Goal: Task Accomplishment & Management: Complete application form

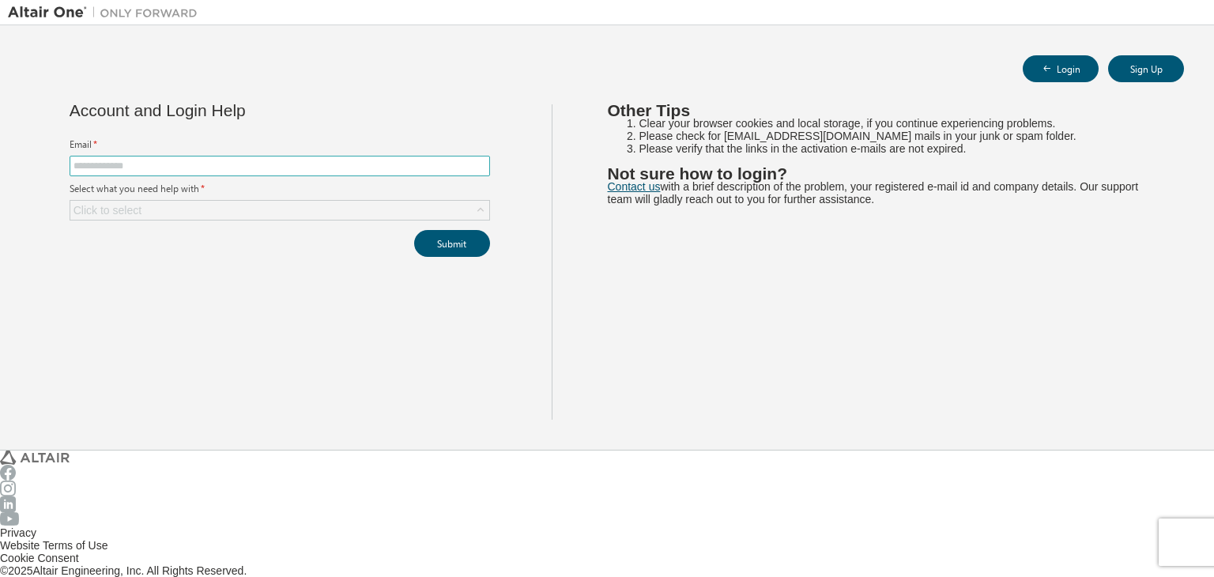
click at [140, 160] on input "text" at bounding box center [280, 166] width 413 height 13
type input "**********"
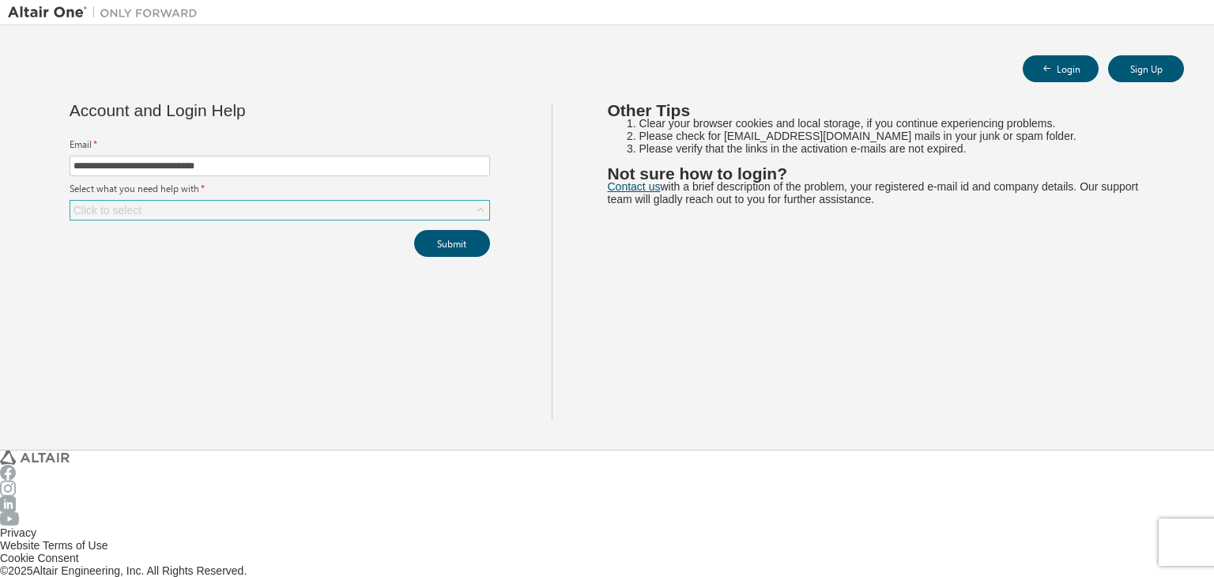
click at [224, 201] on div "Click to select" at bounding box center [279, 210] width 419 height 19
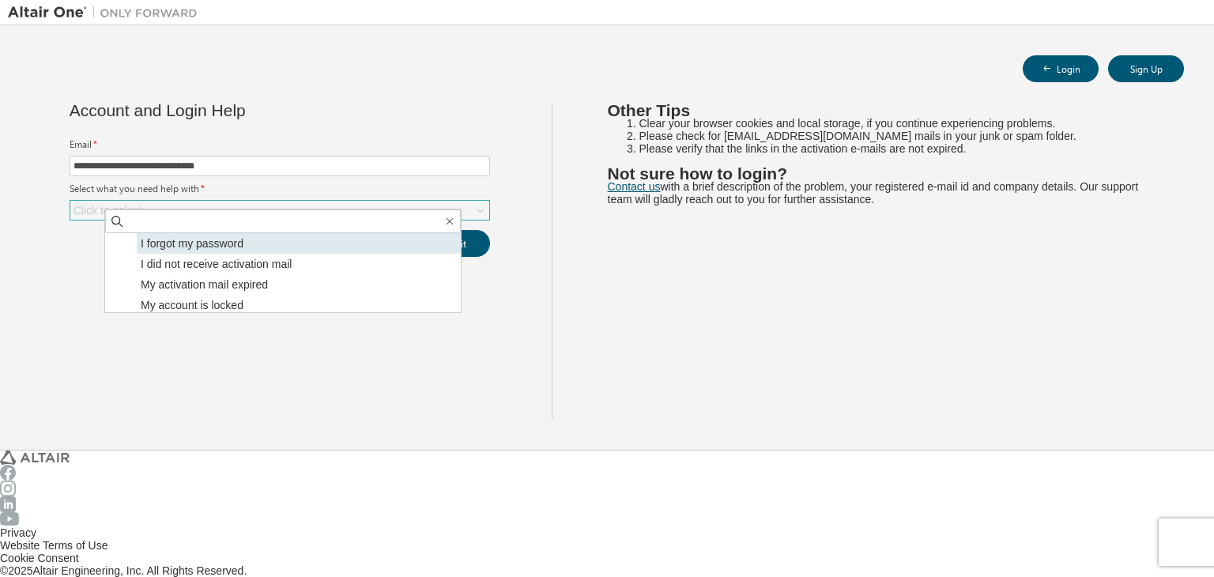
click at [157, 247] on li "I forgot my password" at bounding box center [299, 243] width 324 height 21
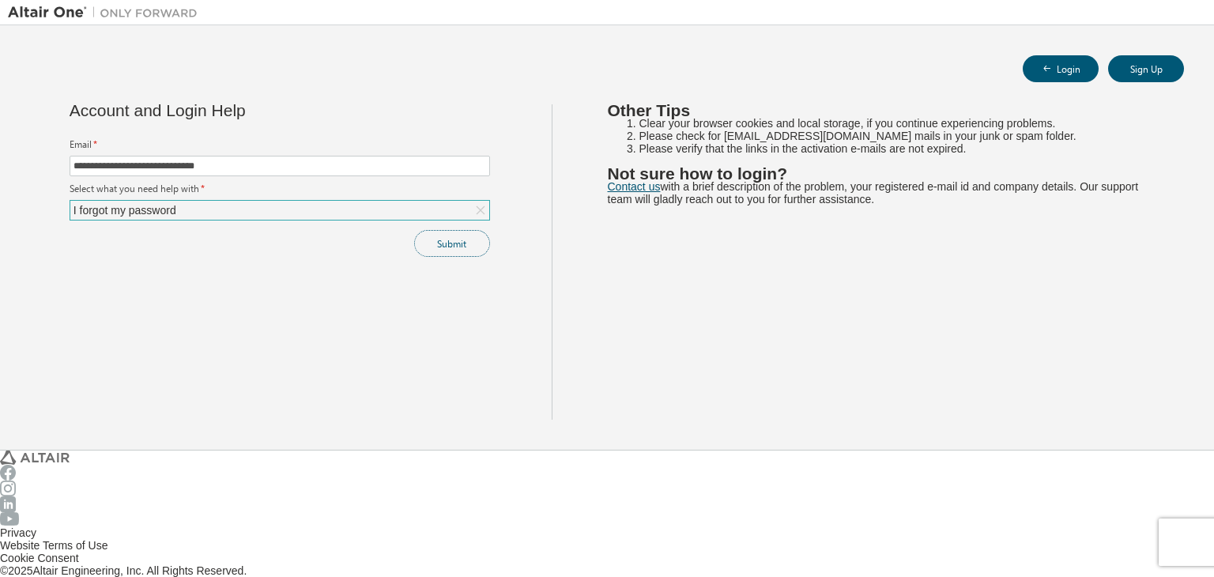
click at [414, 239] on button "Submit" at bounding box center [452, 243] width 76 height 27
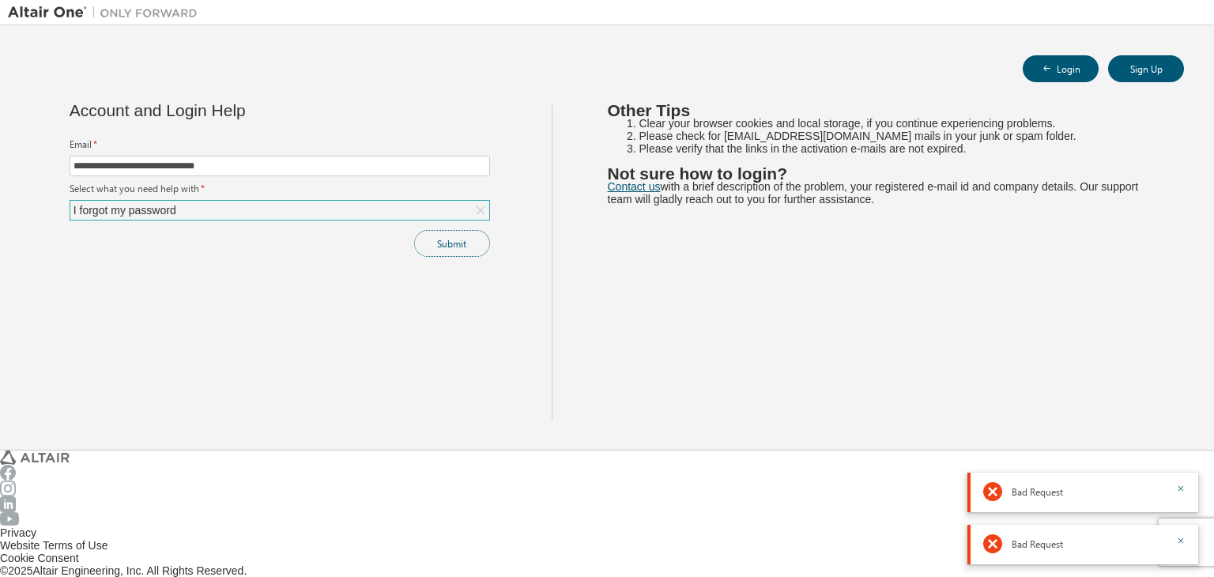
click at [414, 239] on button "Submit" at bounding box center [452, 243] width 76 height 27
click at [408, 239] on div "Submit" at bounding box center [280, 243] width 420 height 27
click at [414, 239] on button "Submit" at bounding box center [452, 243] width 76 height 27
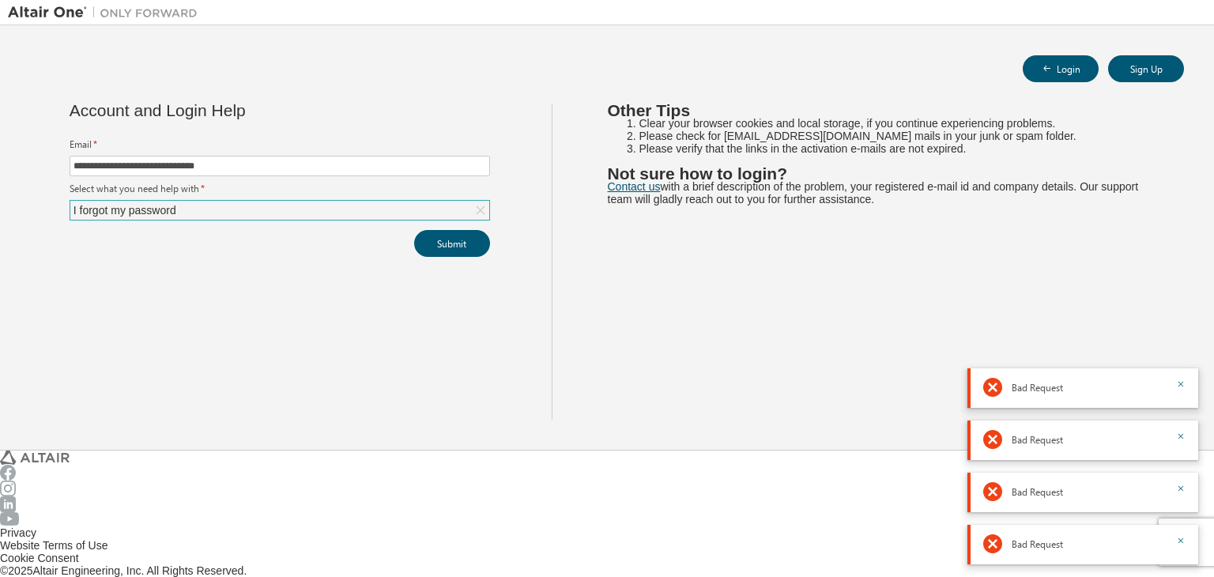
click at [230, 207] on div "I forgot my password" at bounding box center [279, 210] width 419 height 19
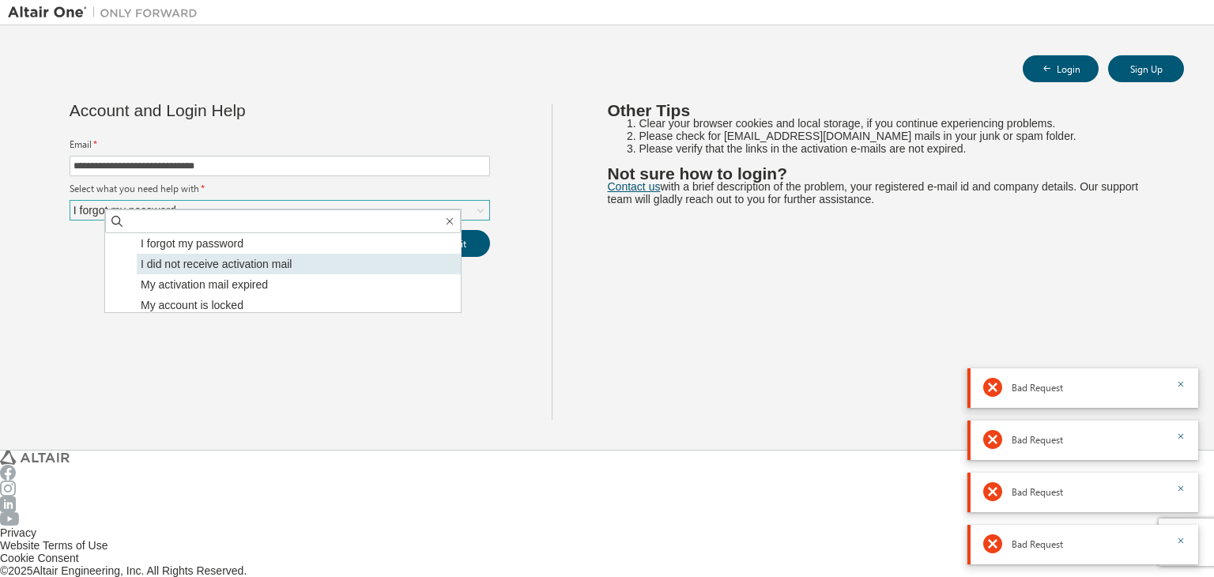
click at [206, 260] on li "I did not receive activation mail" at bounding box center [299, 264] width 324 height 21
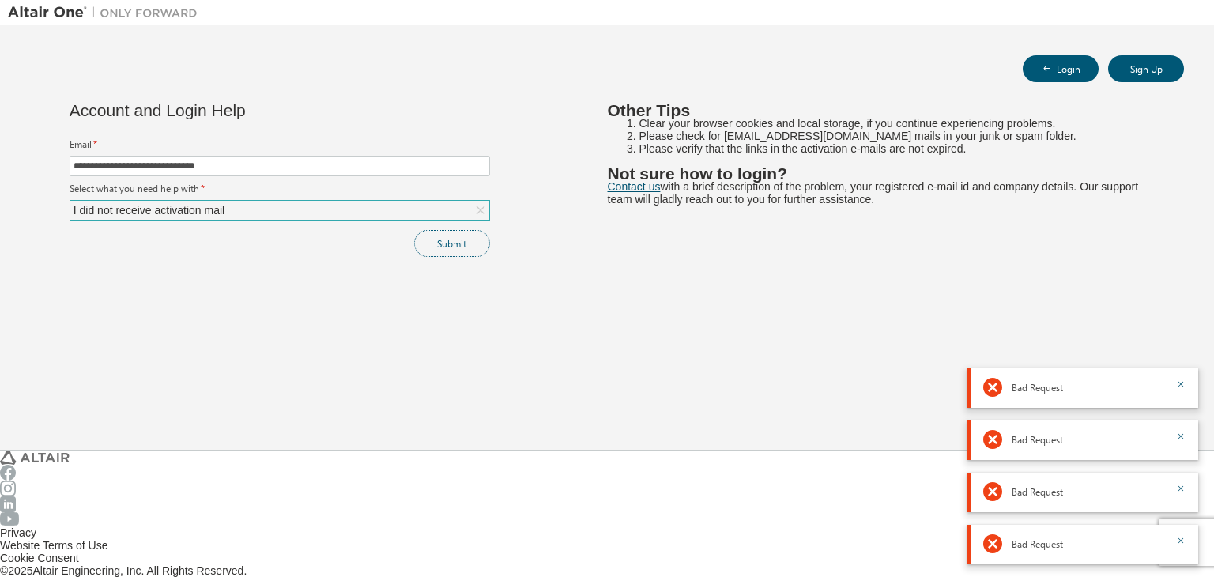
click at [455, 237] on button "Submit" at bounding box center [452, 243] width 76 height 27
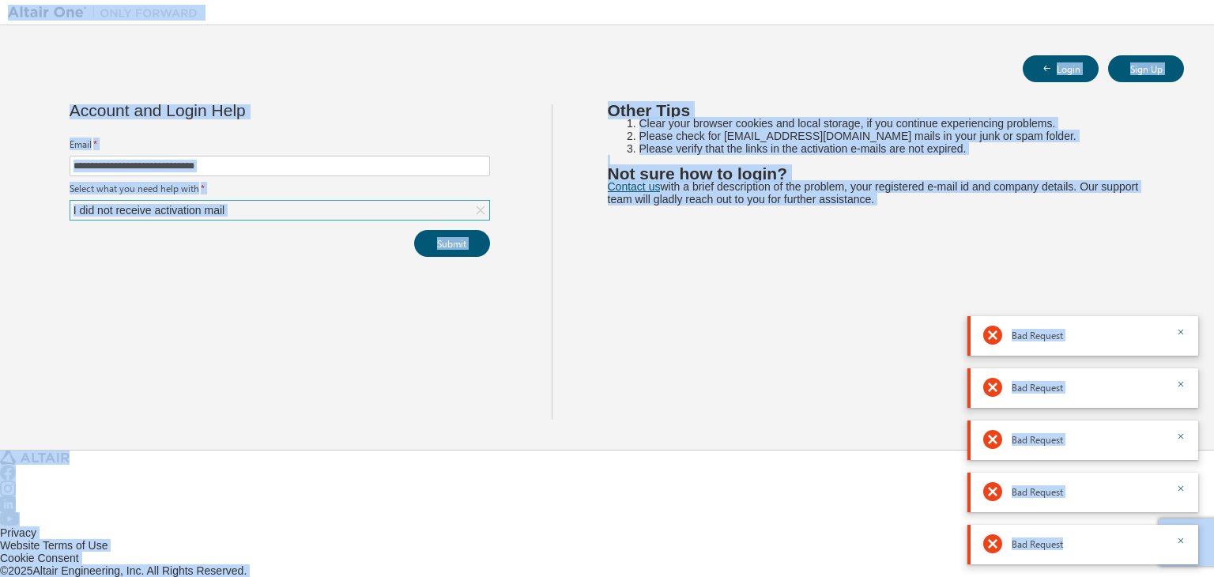
click at [364, 201] on div "I did not receive activation mail" at bounding box center [279, 210] width 419 height 19
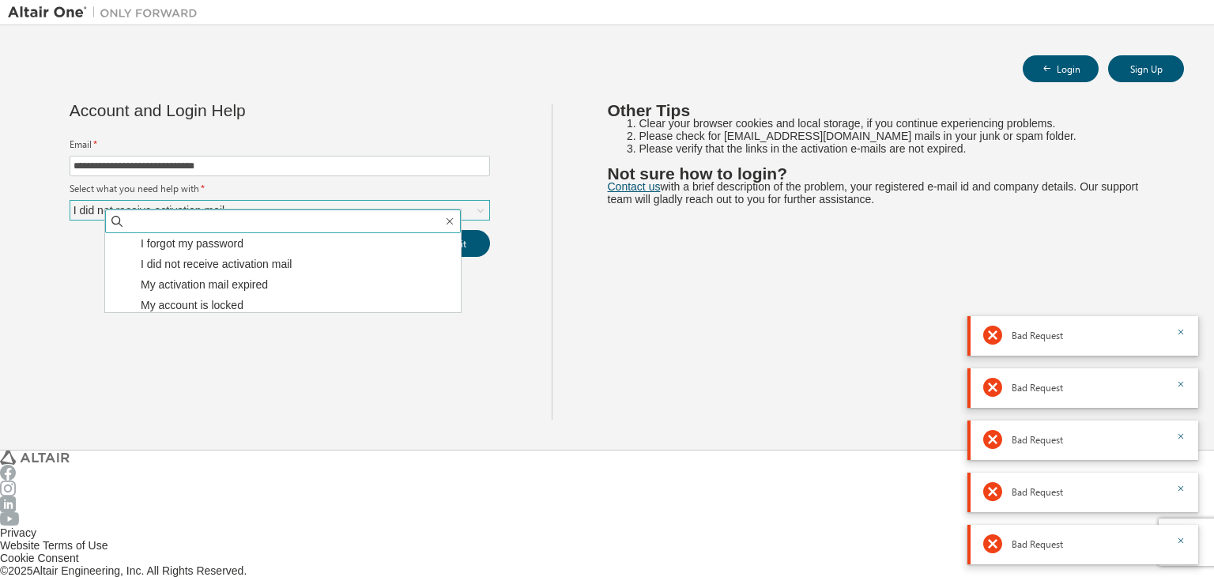
click at [293, 216] on input "text" at bounding box center [284, 221] width 318 height 16
type input "*"
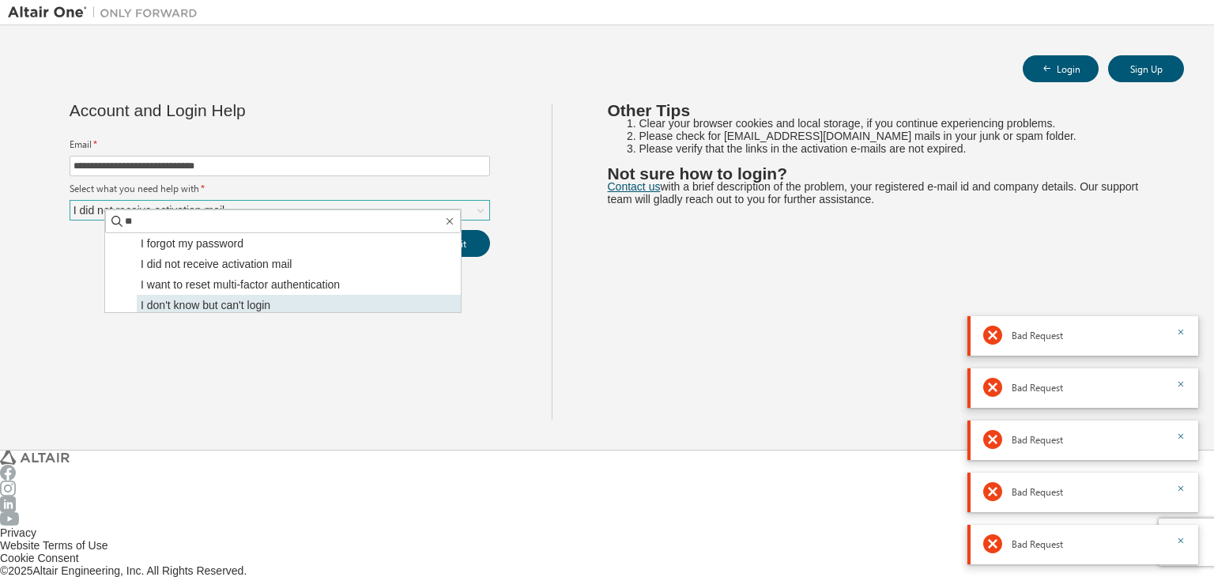
click at [237, 308] on li "I don't know but can't login" at bounding box center [299, 305] width 324 height 21
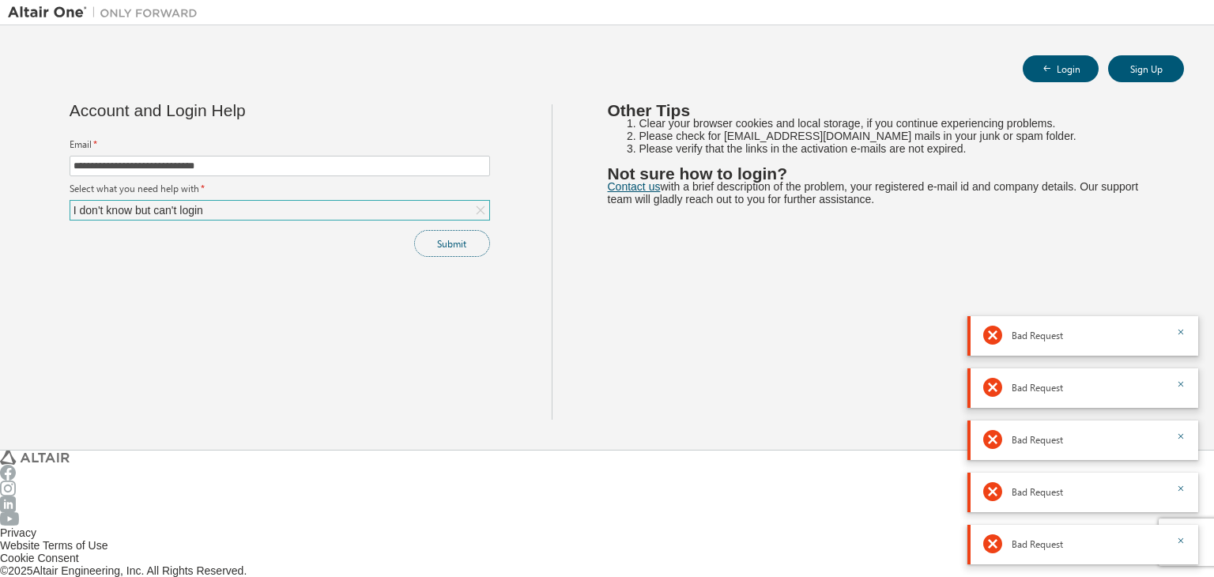
click at [437, 230] on button "Submit" at bounding box center [452, 243] width 76 height 27
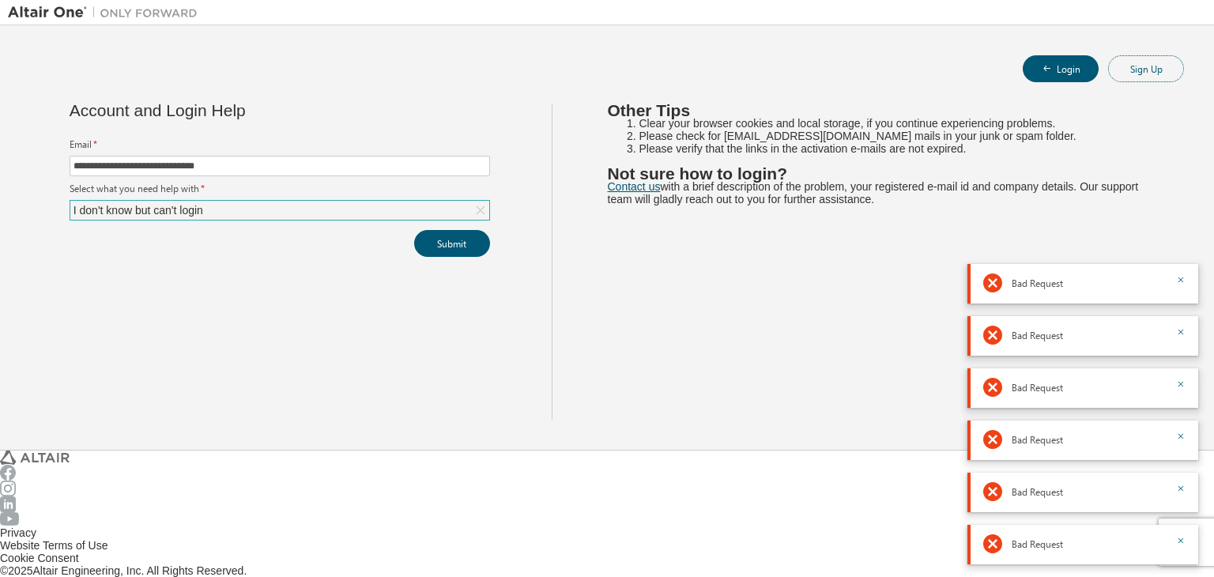
click at [1141, 76] on button "Sign Up" at bounding box center [1146, 68] width 76 height 27
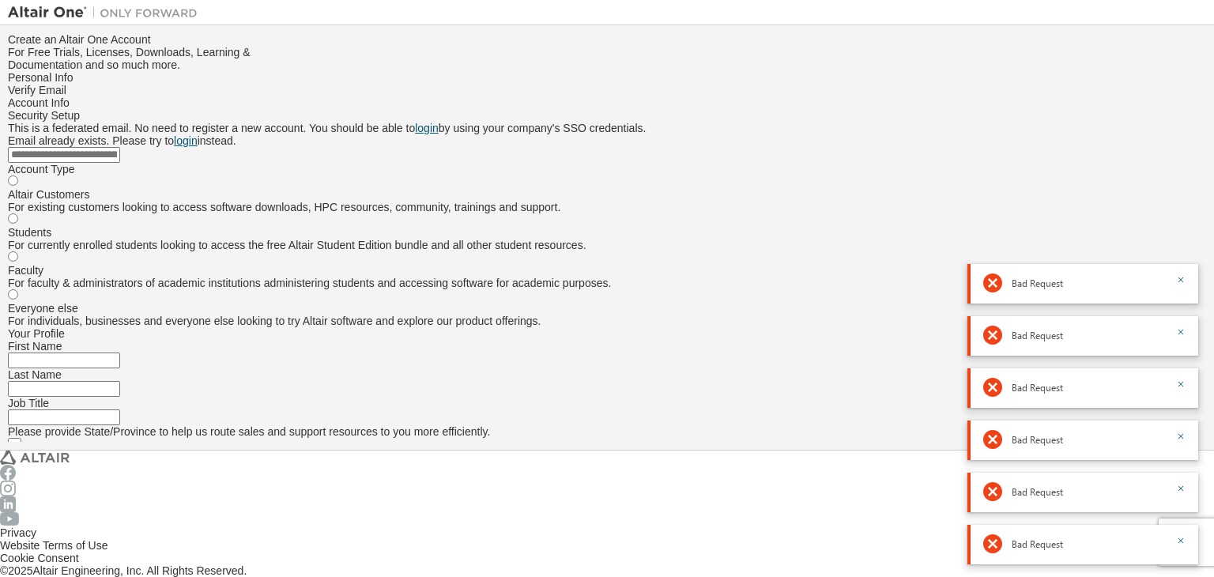
click at [120, 163] on input "email" at bounding box center [64, 155] width 112 height 16
type input "**********"
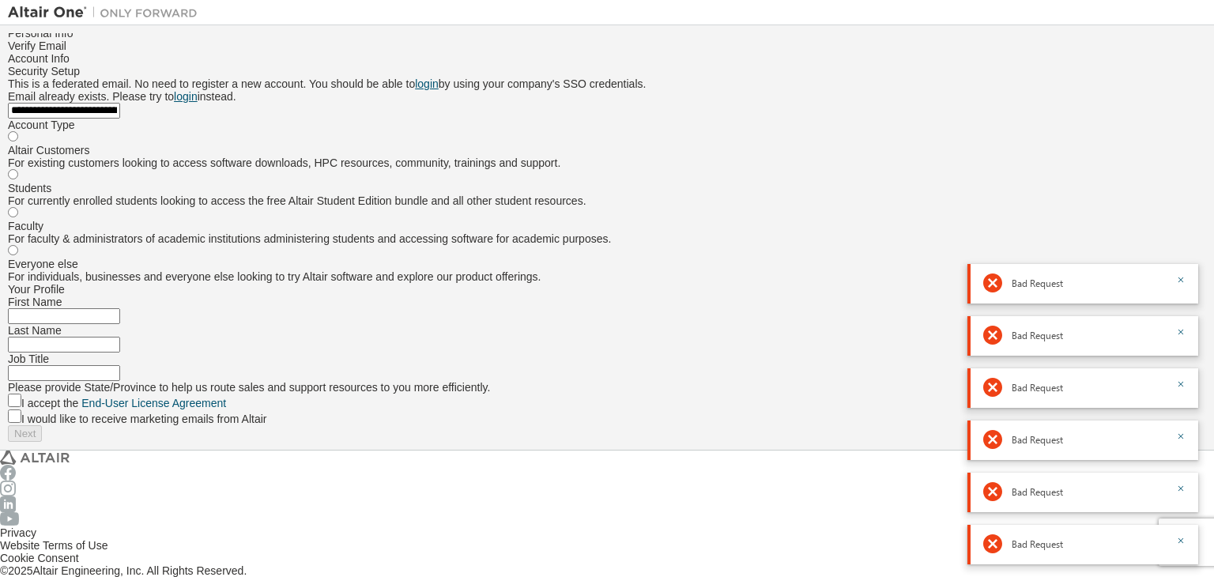
scroll to position [344, 0]
click at [482, 369] on div "Your Profile First Name Last Name Job Title Please provide State/Province to he…" at bounding box center [607, 362] width 1198 height 159
click at [120, 324] on input "text" at bounding box center [64, 316] width 112 height 16
type input "**********"
drag, startPoint x: 620, startPoint y: 348, endPoint x: 625, endPoint y: 367, distance: 19.8
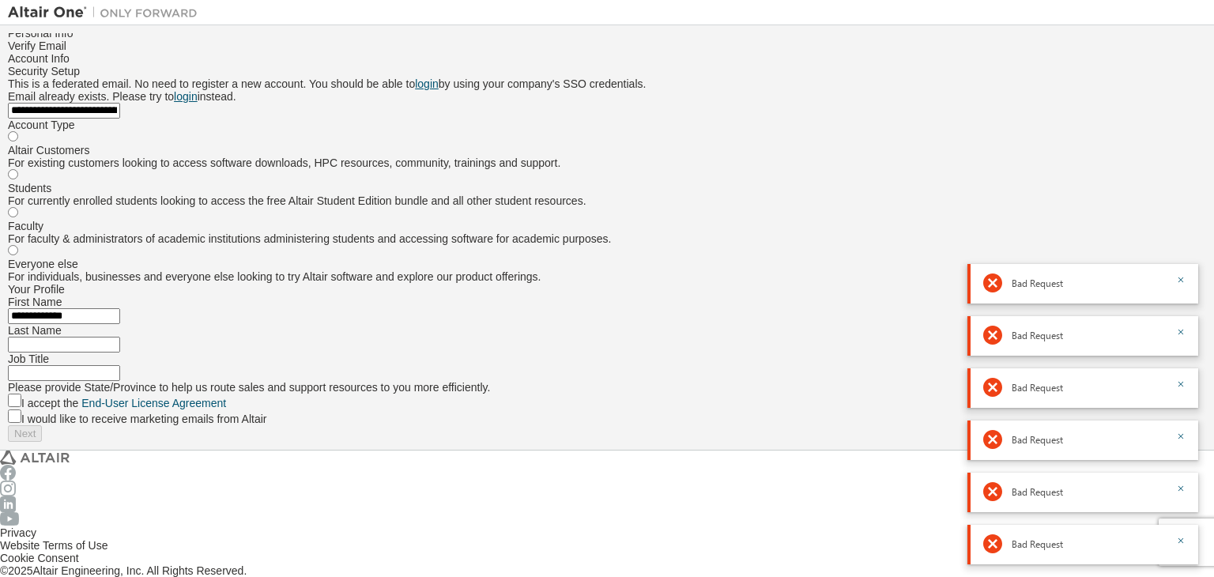
click at [120, 348] on input "text" at bounding box center [64, 345] width 112 height 16
type input "******"
click at [120, 381] on input "text" at bounding box center [64, 373] width 112 height 16
type input "*******"
click at [468, 439] on div "**********" at bounding box center [607, 362] width 1198 height 159
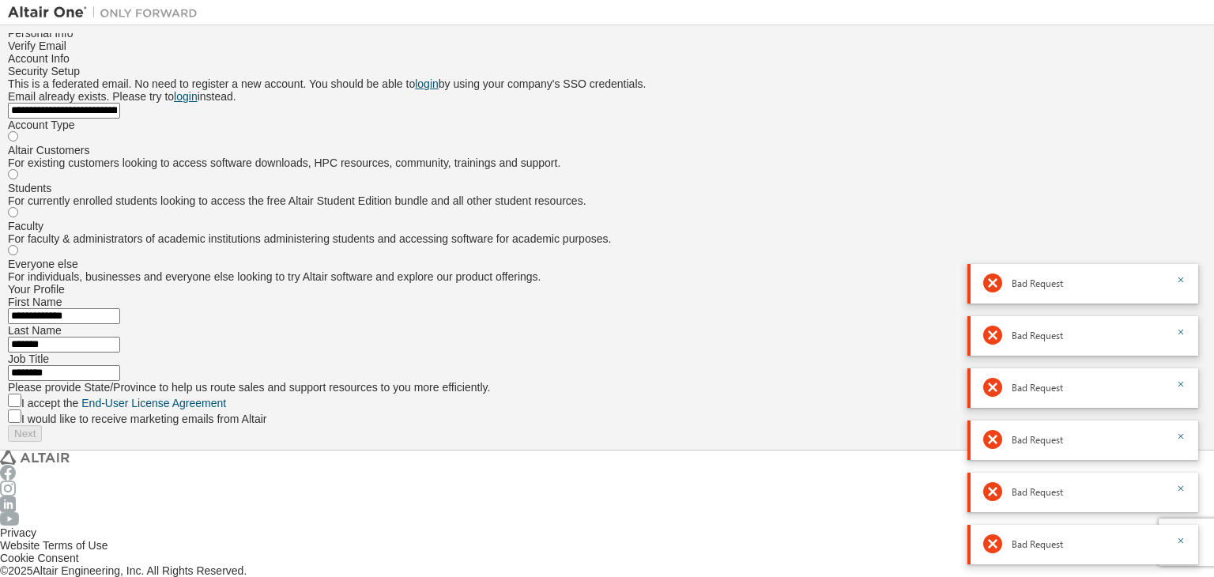
click at [226, 409] on label "I accept the End-User License Agreement" at bounding box center [123, 403] width 205 height 13
drag, startPoint x: 812, startPoint y: 735, endPoint x: 992, endPoint y: 1155, distance: 457.5
click at [266, 425] on label "I would like to receive marketing emails from Altair" at bounding box center [143, 419] width 245 height 13
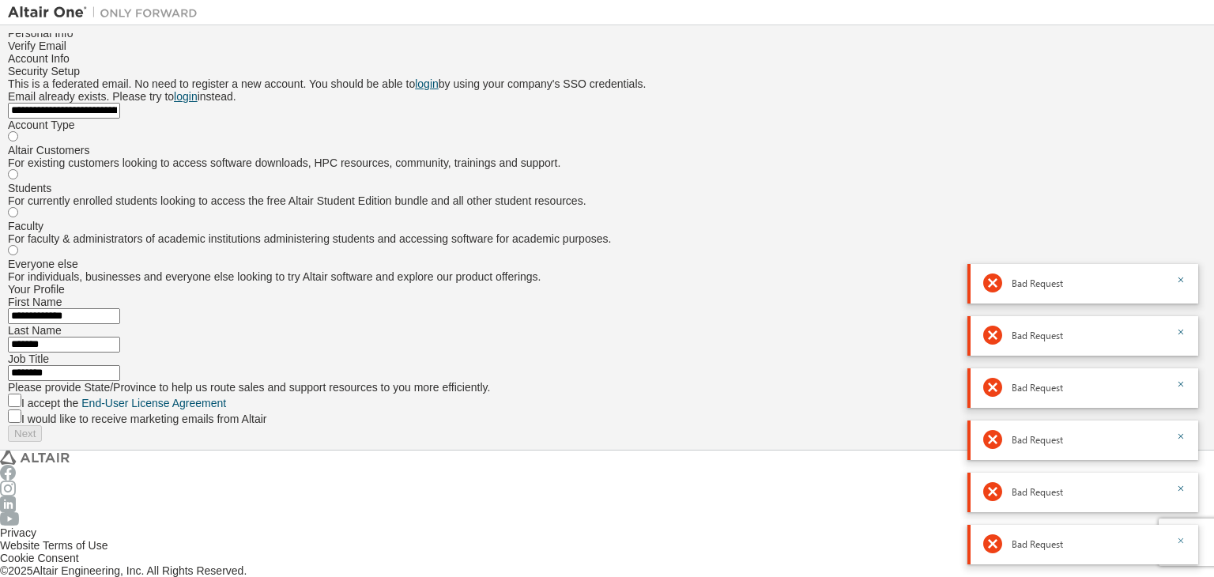
click at [1179, 545] on icon "button" at bounding box center [1180, 540] width 9 height 9
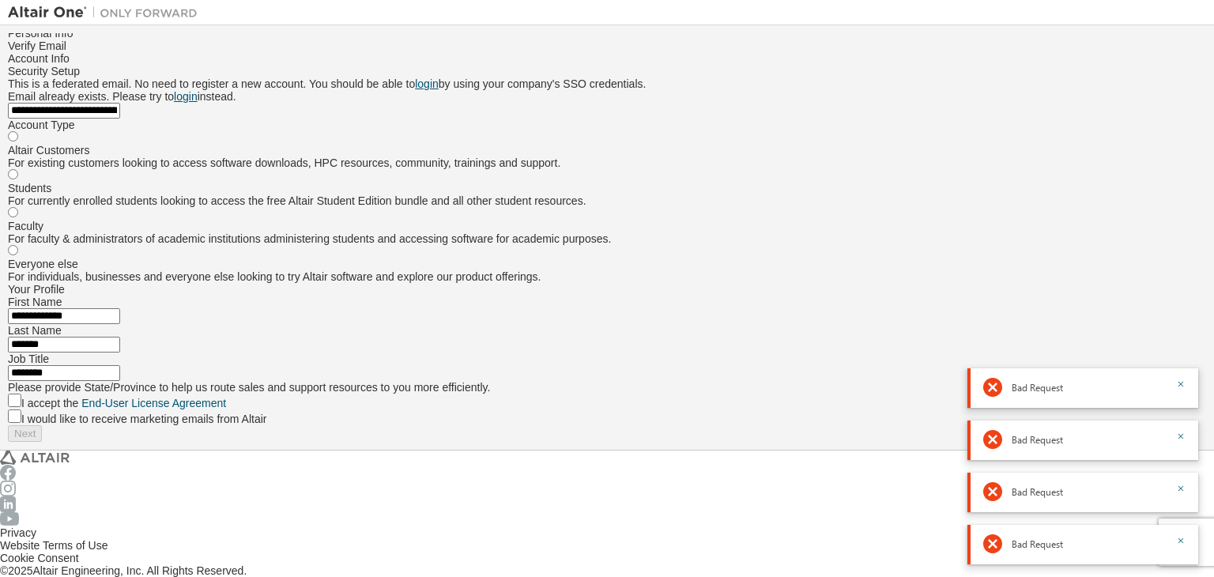
click at [1179, 545] on icon "button" at bounding box center [1180, 540] width 9 height 9
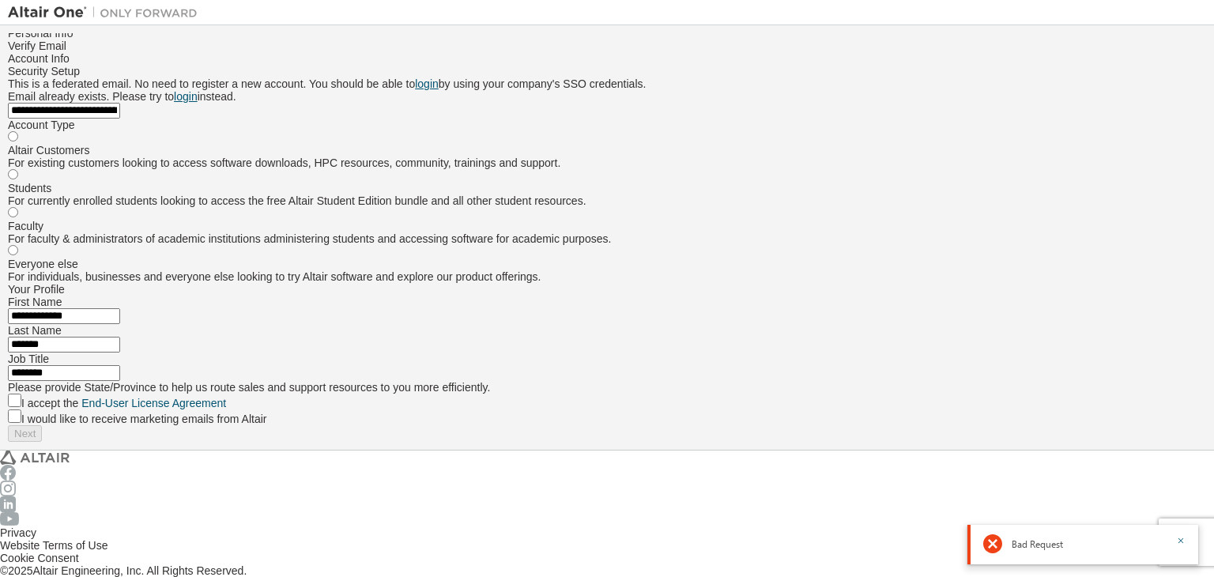
click at [1179, 545] on icon "button" at bounding box center [1180, 540] width 9 height 9
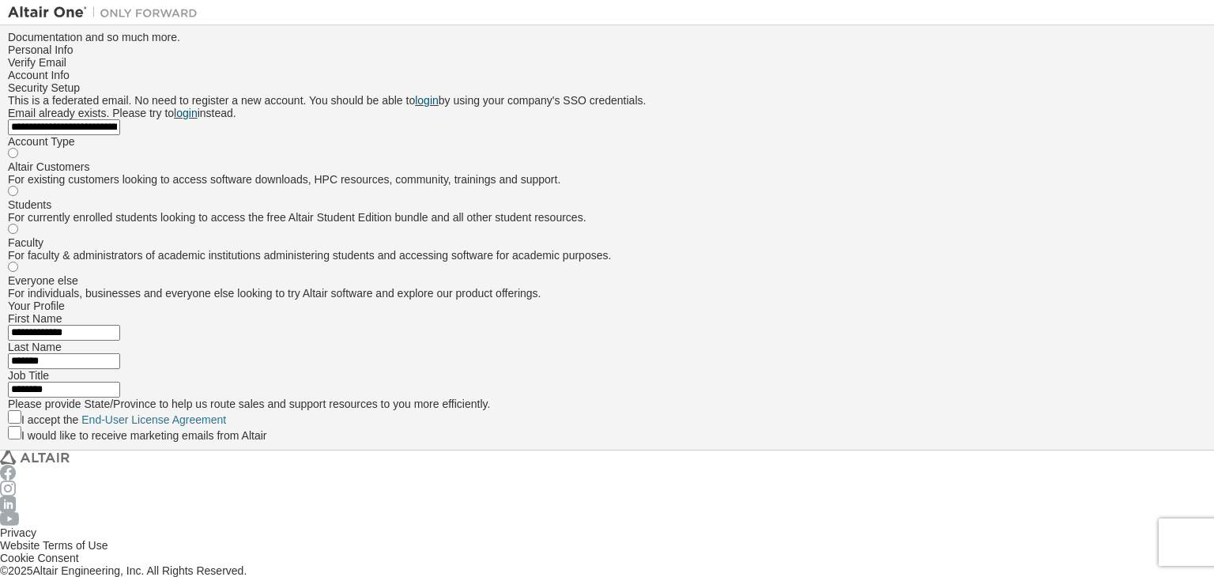
scroll to position [0, 0]
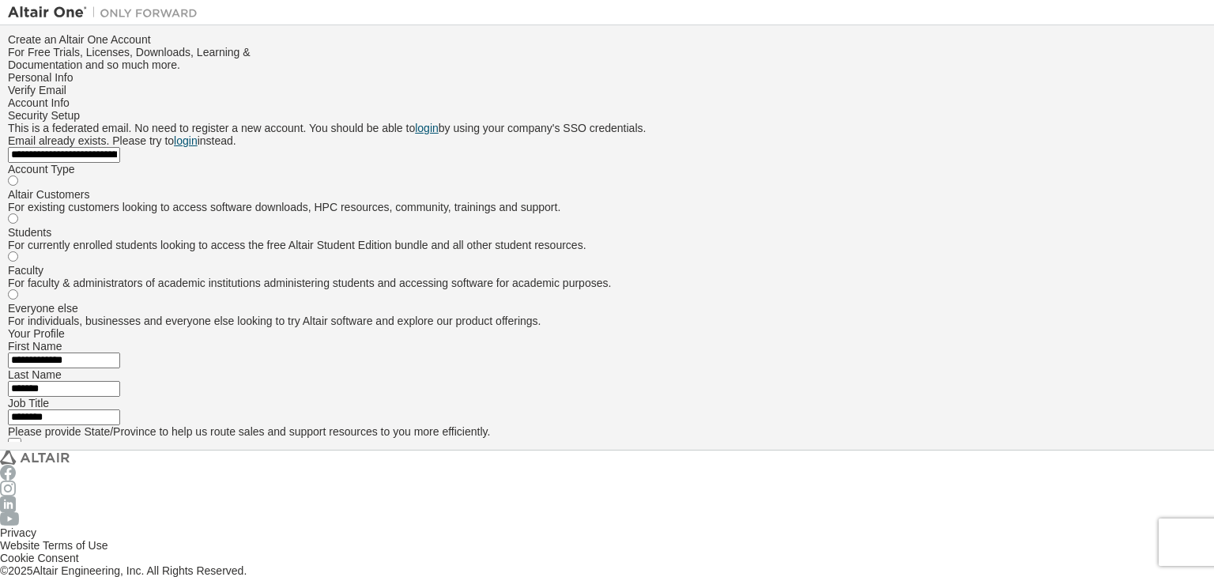
click at [979, 193] on div "**********" at bounding box center [607, 259] width 1198 height 453
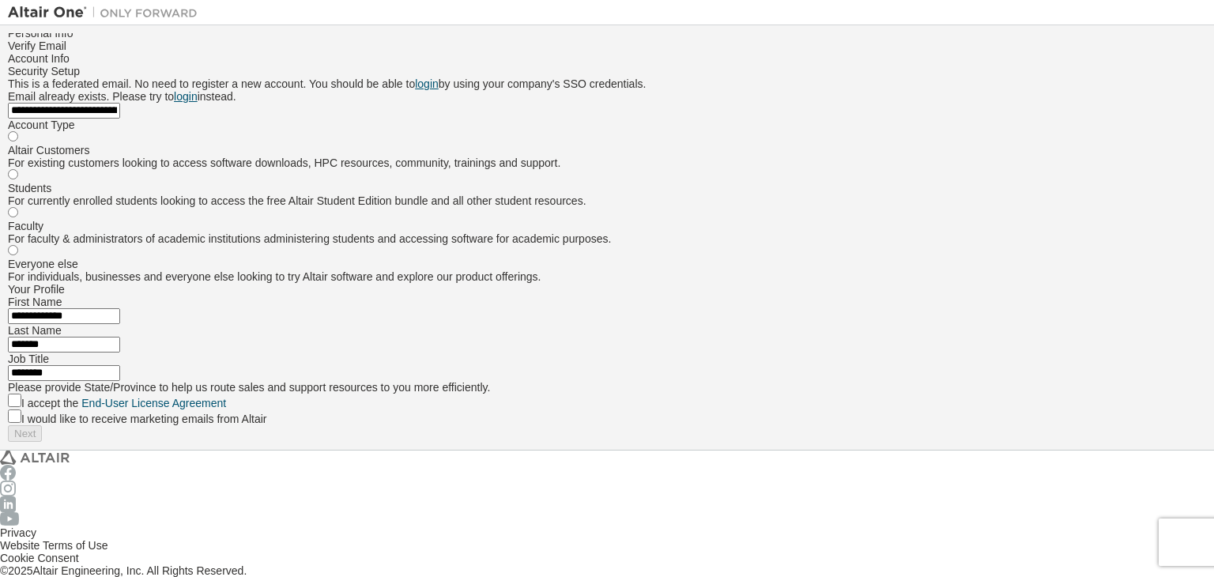
scroll to position [316, 0]
click at [625, 194] on div "For currently enrolled students looking to access the free Altair Student Editi…" at bounding box center [607, 200] width 1198 height 13
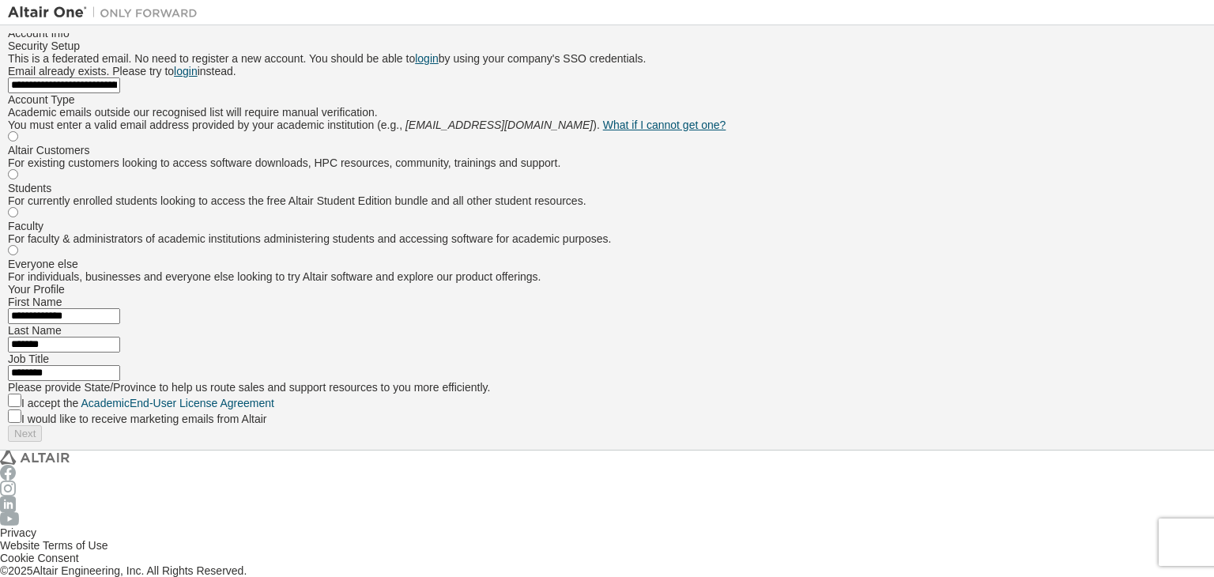
scroll to position [398, 0]
click at [274, 409] on label "I accept the Academic End-User License Agreement" at bounding box center [147, 403] width 253 height 13
click at [586, 442] on div "Next" at bounding box center [607, 433] width 1198 height 17
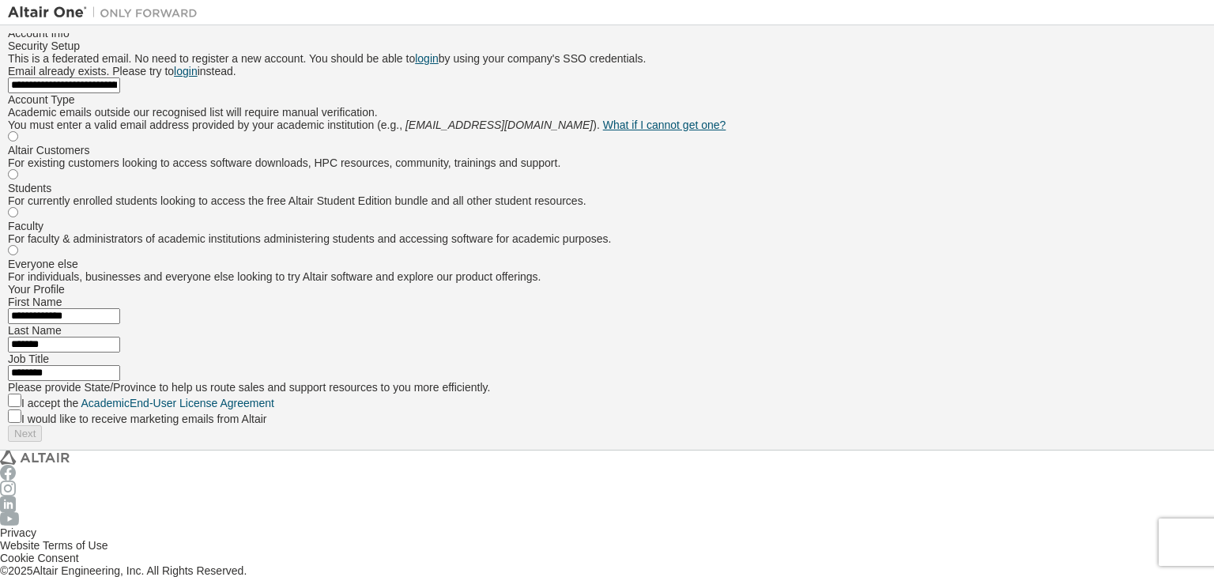
scroll to position [161, 0]
click at [978, 228] on div "**********" at bounding box center [607, 203] width 1198 height 478
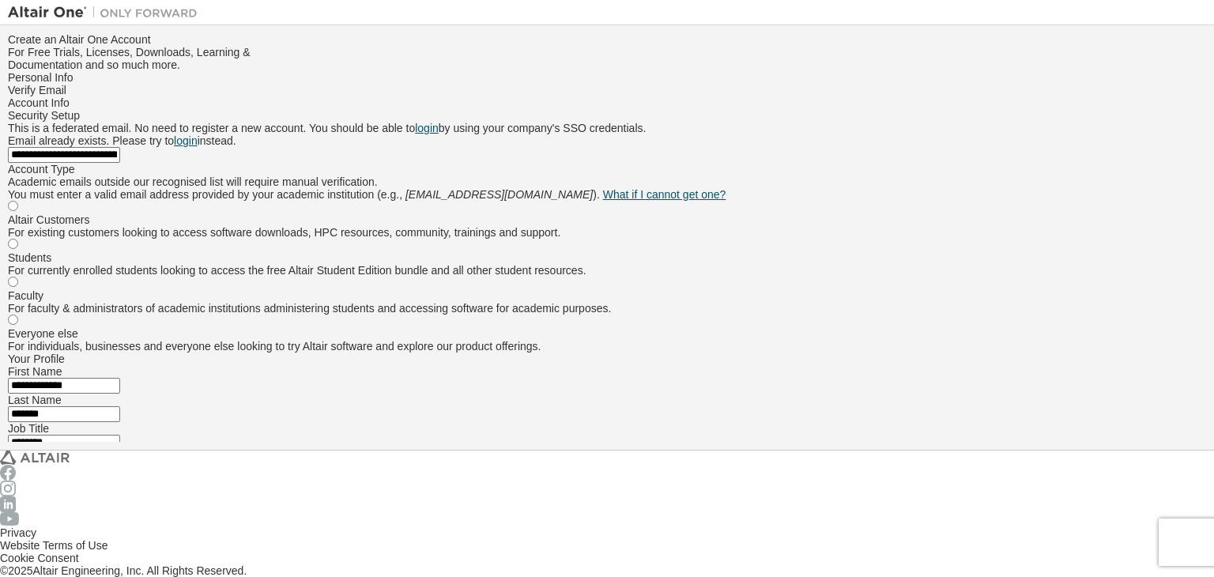
scroll to position [0, 0]
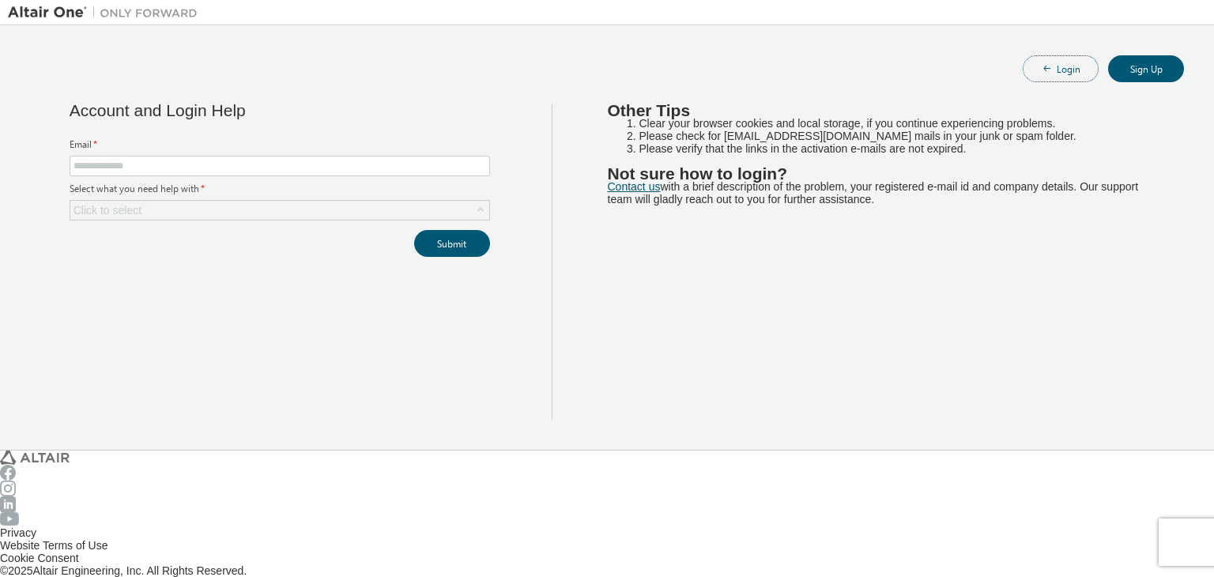
click at [1072, 56] on button "Login" at bounding box center [1061, 68] width 76 height 27
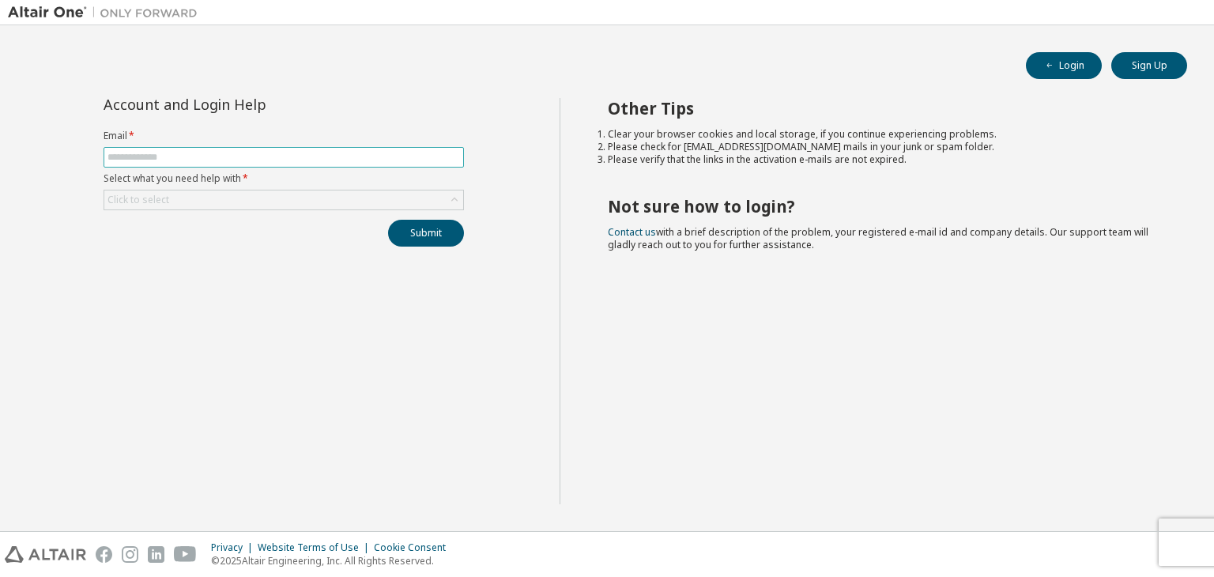
click at [259, 162] on input "text" at bounding box center [283, 157] width 352 height 13
type input "**********"
click at [212, 196] on div "Click to select" at bounding box center [283, 199] width 359 height 19
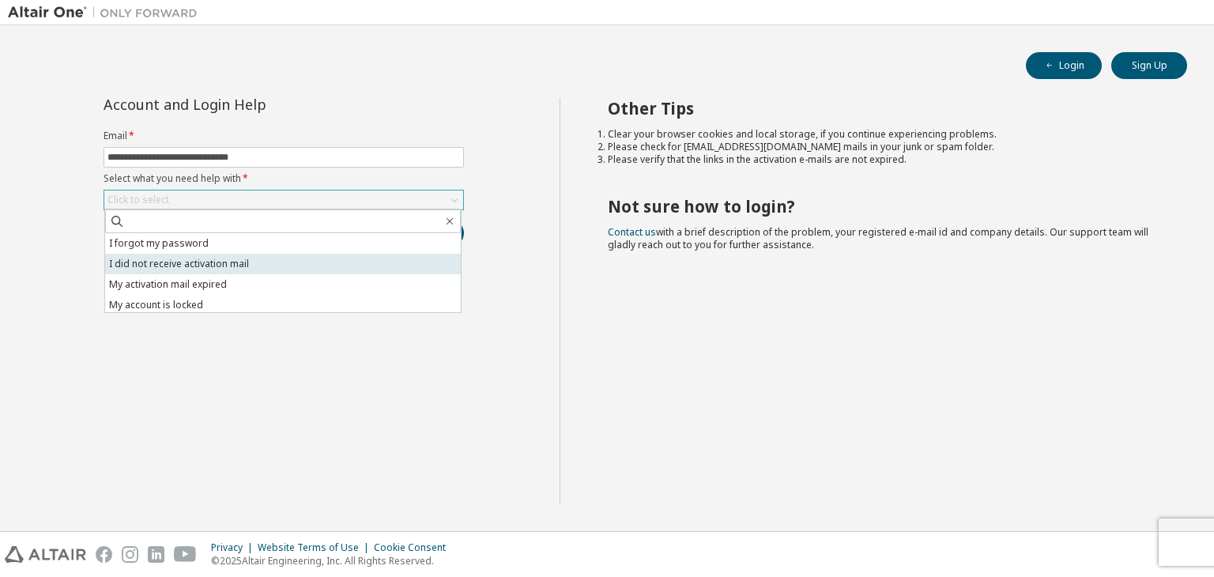
click at [218, 254] on li "I did not receive activation mail" at bounding box center [283, 264] width 356 height 21
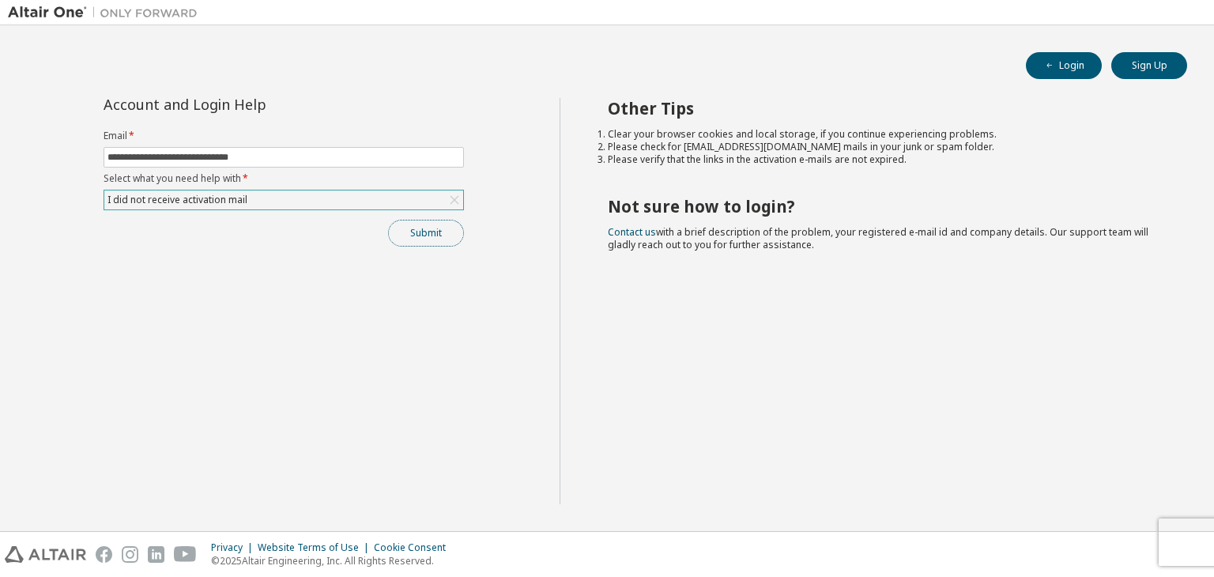
click at [450, 241] on button "Submit" at bounding box center [426, 233] width 76 height 27
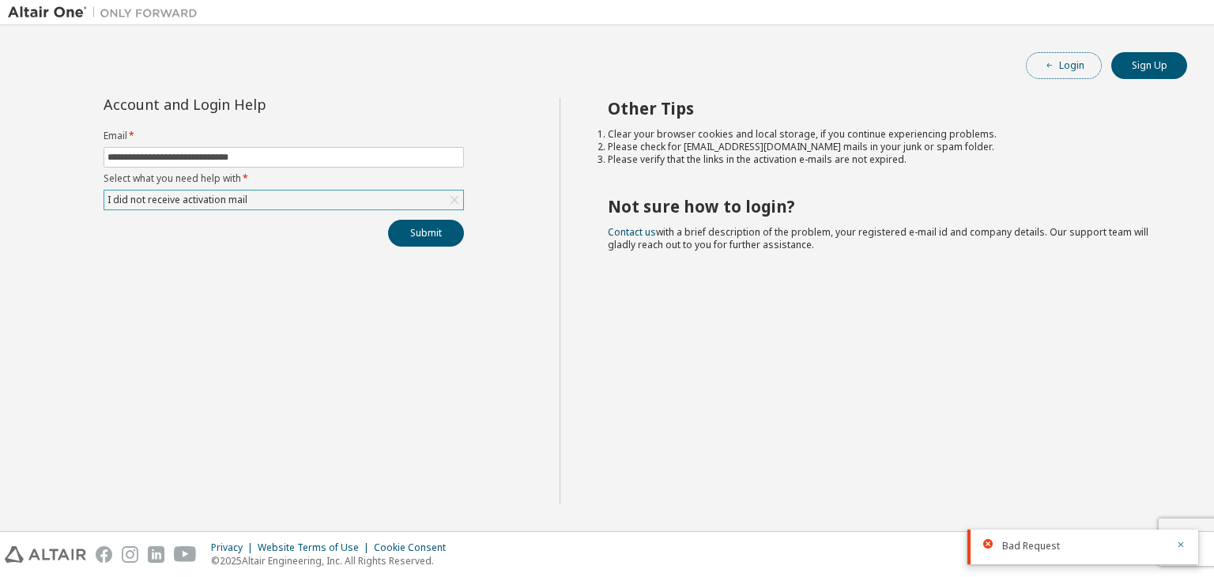
click at [1069, 76] on button "Login" at bounding box center [1064, 65] width 76 height 27
